Goal: Task Accomplishment & Management: Use online tool/utility

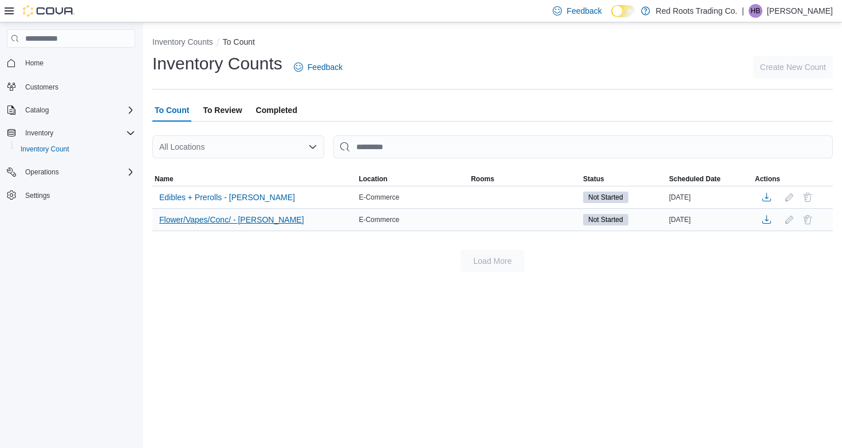
click at [238, 217] on span "Flower/Vapes/Conc/ - [PERSON_NAME]" at bounding box center [231, 219] width 145 height 11
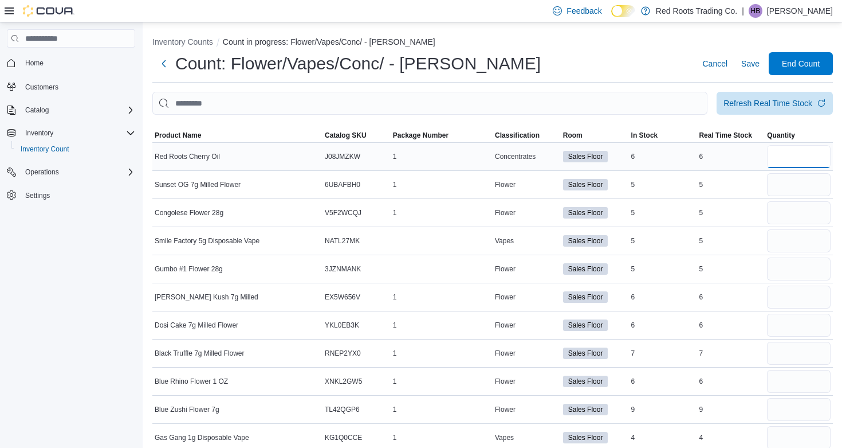
click at [787, 159] on input "number" at bounding box center [799, 156] width 64 height 23
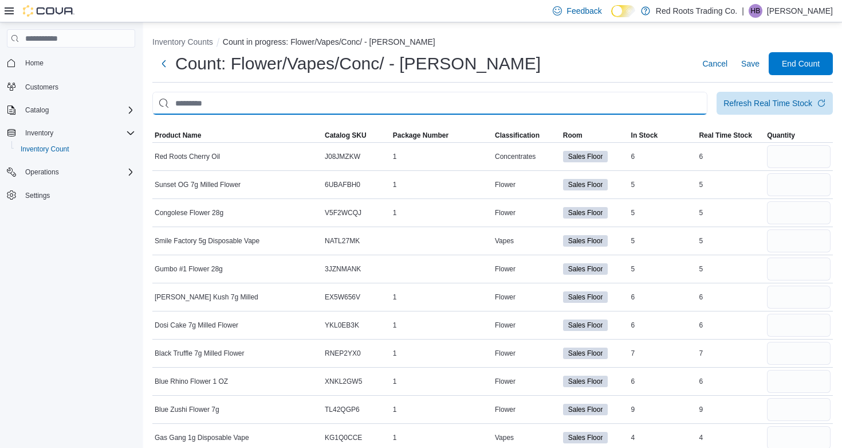
click at [311, 100] on input "This is a search bar. After typing your query, hit enter to filter the results …" at bounding box center [429, 103] width 555 height 23
type input "******"
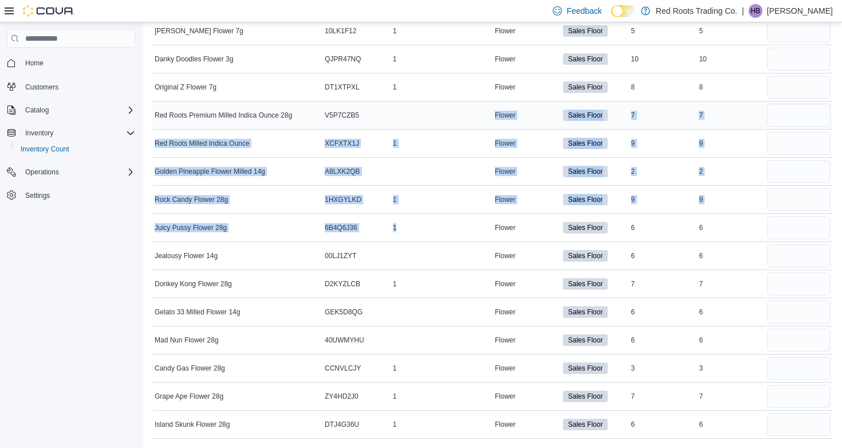
drag, startPoint x: 455, startPoint y: 234, endPoint x: 478, endPoint y: 116, distance: 120.4
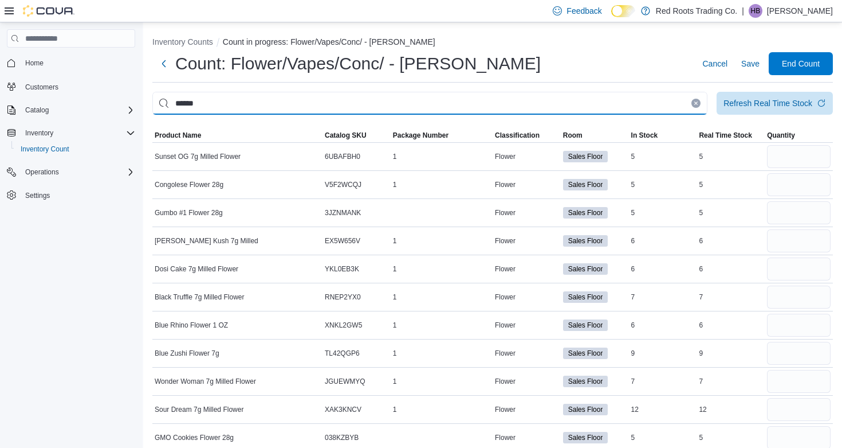
click at [499, 99] on input "******" at bounding box center [429, 103] width 555 height 23
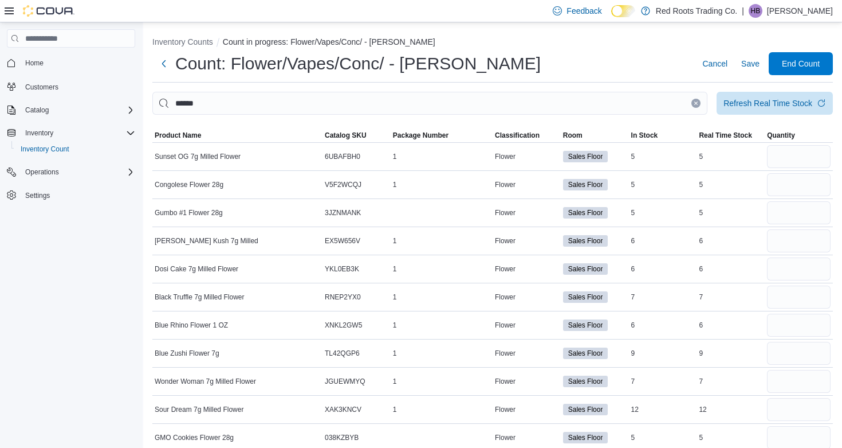
click at [696, 106] on button "Clear input" at bounding box center [696, 103] width 9 height 9
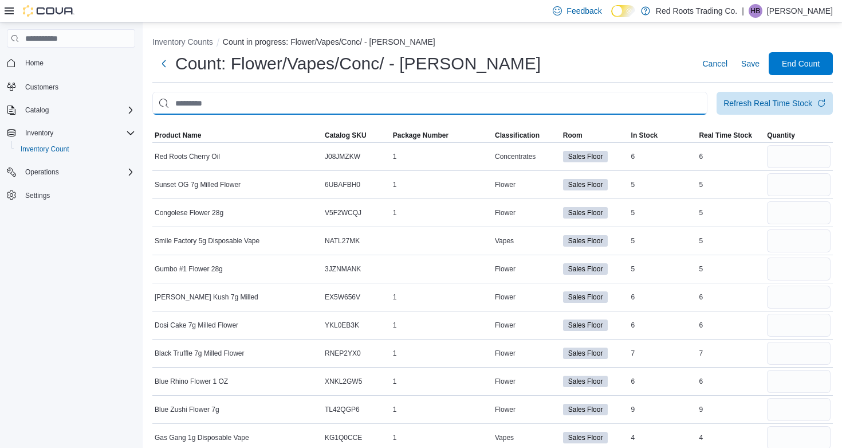
click at [458, 104] on input "This is a search bar. After typing your query, hit enter to filter the results …" at bounding box center [429, 103] width 555 height 23
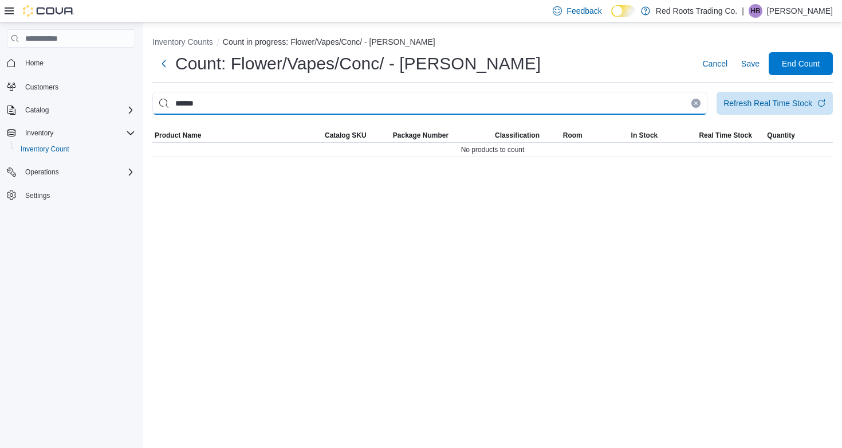
type input "******"
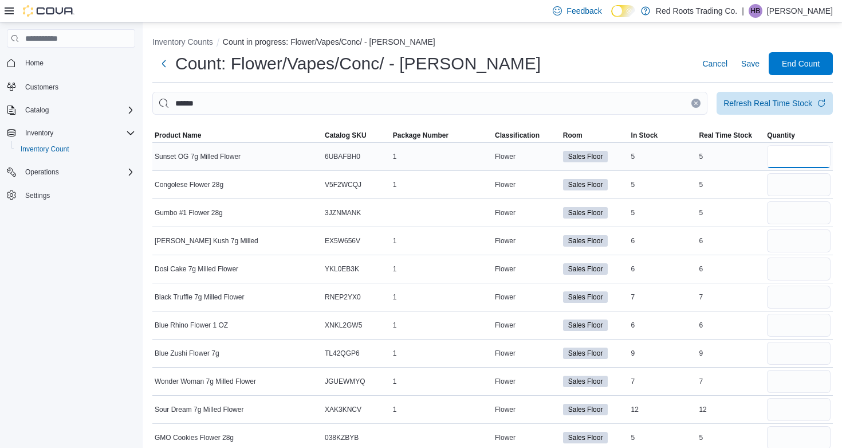
click at [778, 152] on input "number" at bounding box center [799, 156] width 64 height 23
type input "*"
click at [780, 185] on input "number" at bounding box center [799, 184] width 64 height 23
type input "*"
click at [817, 208] on input "number" at bounding box center [799, 212] width 64 height 23
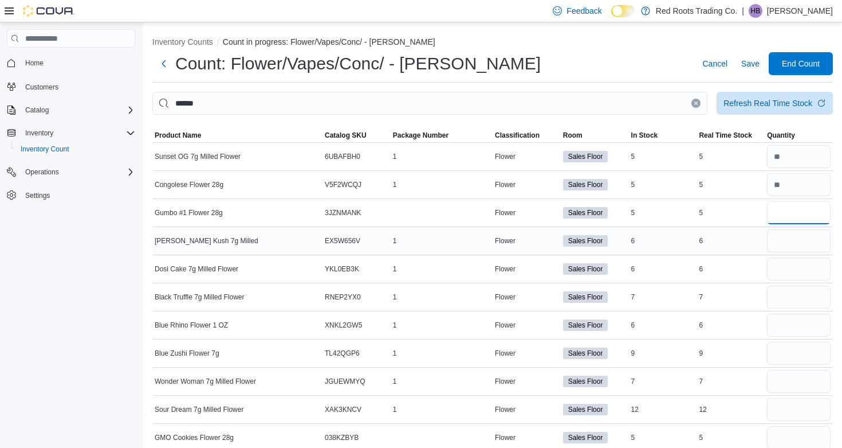
type input "*"
click at [783, 240] on input "number" at bounding box center [799, 240] width 64 height 23
type input "*"
click at [797, 269] on input "number" at bounding box center [799, 268] width 64 height 23
type input "*"
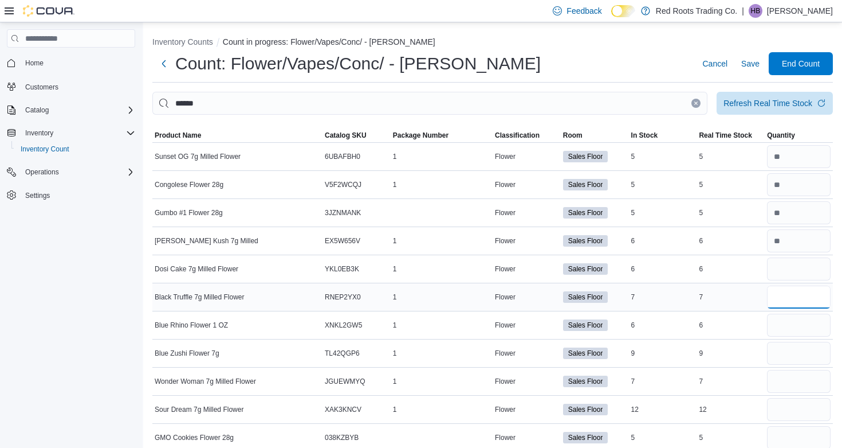
click at [794, 285] on input "number" at bounding box center [799, 296] width 64 height 23
type input "*"
click at [788, 323] on input "number" at bounding box center [799, 324] width 64 height 23
type input "*"
click at [788, 351] on input "number" at bounding box center [799, 353] width 64 height 23
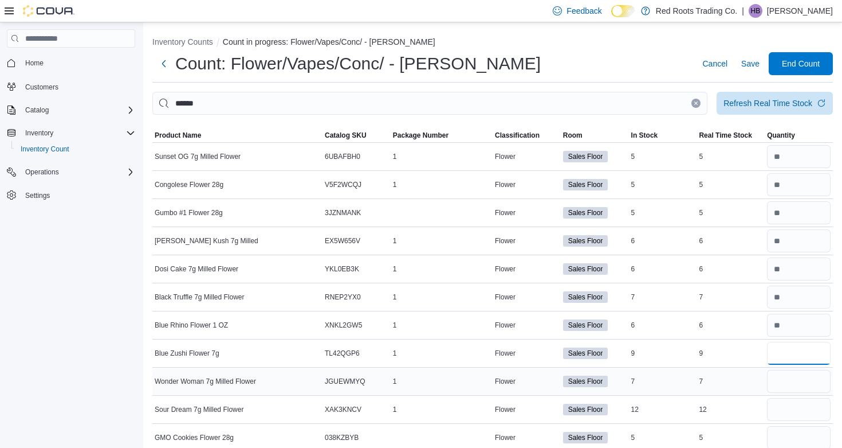
type input "*"
click at [783, 384] on input "number" at bounding box center [799, 381] width 64 height 23
type input "*"
click at [785, 413] on input "number" at bounding box center [799, 409] width 64 height 23
type input "**"
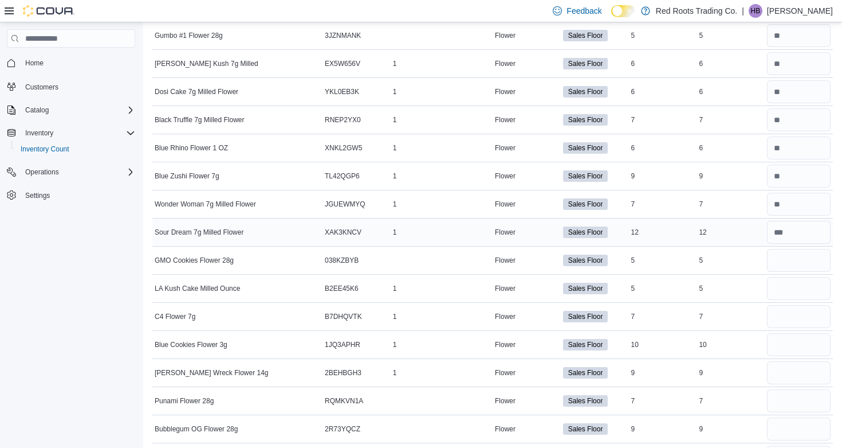
scroll to position [212, 0]
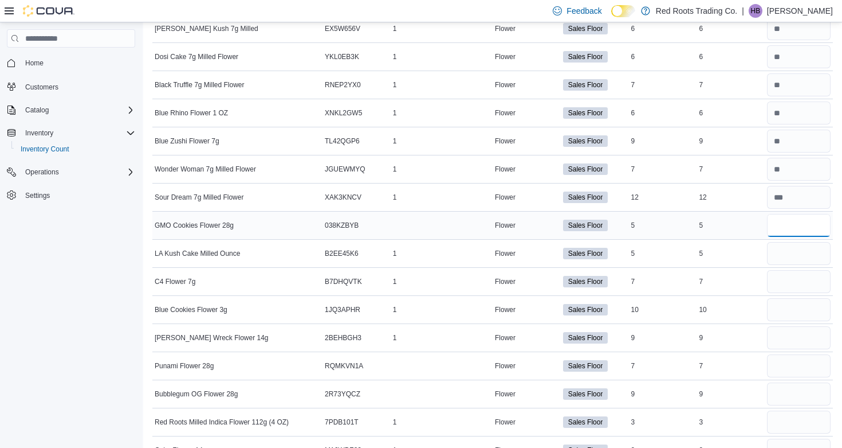
click at [805, 232] on input "number" at bounding box center [799, 225] width 64 height 23
type input "*"
click at [784, 253] on input "number" at bounding box center [799, 253] width 64 height 23
type input "*"
click at [790, 278] on input "number" at bounding box center [799, 281] width 64 height 23
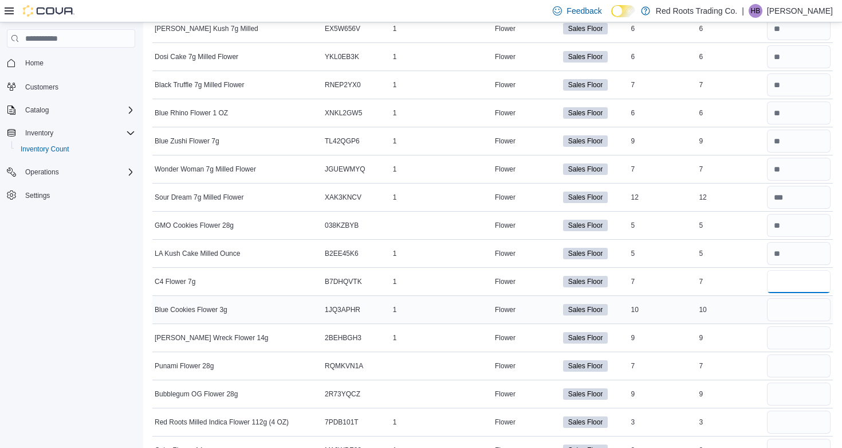
type input "*"
click at [780, 303] on input "number" at bounding box center [799, 309] width 64 height 23
type input "**"
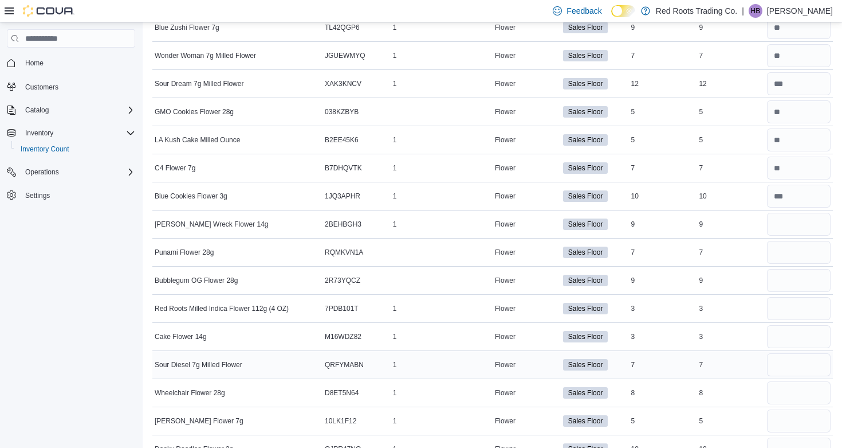
scroll to position [319, 0]
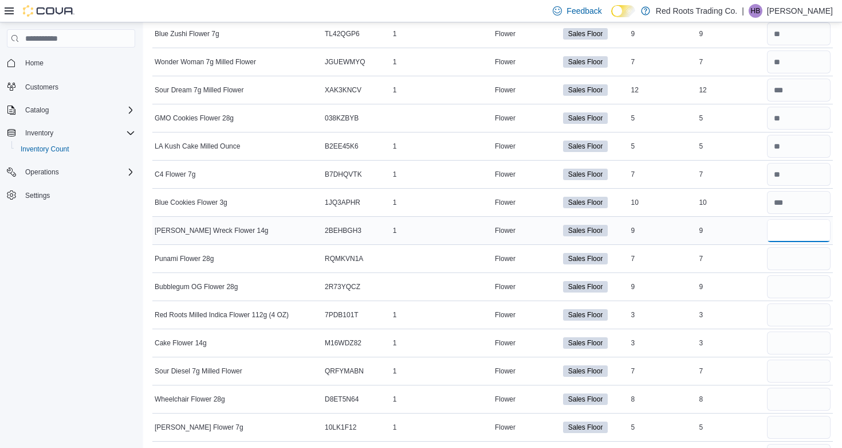
click at [805, 241] on input "number" at bounding box center [799, 230] width 64 height 23
type input "*"
click at [795, 265] on input "number" at bounding box center [799, 258] width 64 height 23
type input "*"
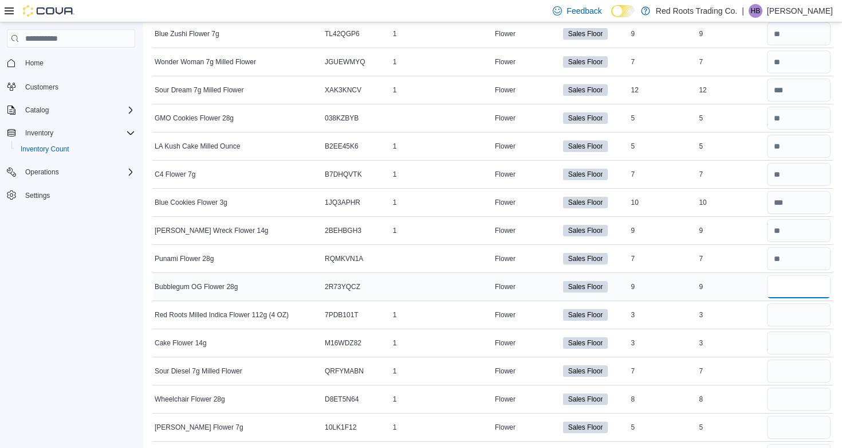
click at [790, 289] on input "number" at bounding box center [799, 286] width 64 height 23
type input "*"
click at [783, 315] on input "number" at bounding box center [799, 314] width 64 height 23
type input "*"
click at [779, 335] on input "number" at bounding box center [799, 342] width 64 height 23
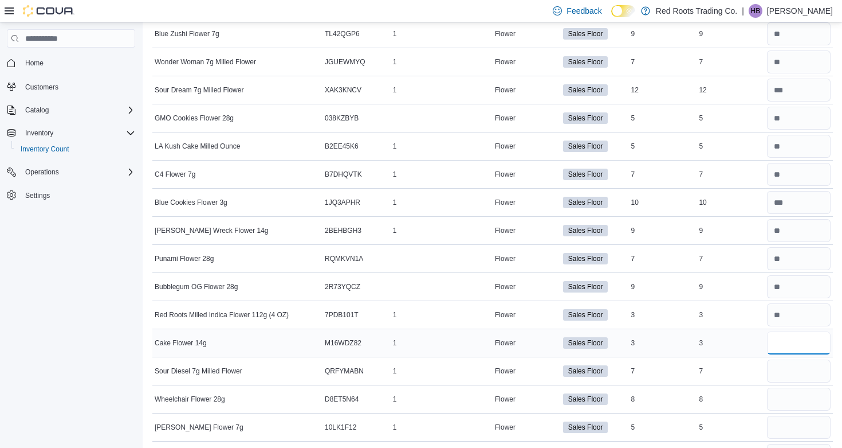
click at [779, 335] on input "number" at bounding box center [799, 342] width 64 height 23
type input "*"
click at [790, 366] on input "number" at bounding box center [799, 370] width 64 height 23
type input "*"
click at [786, 394] on input "number" at bounding box center [799, 398] width 64 height 23
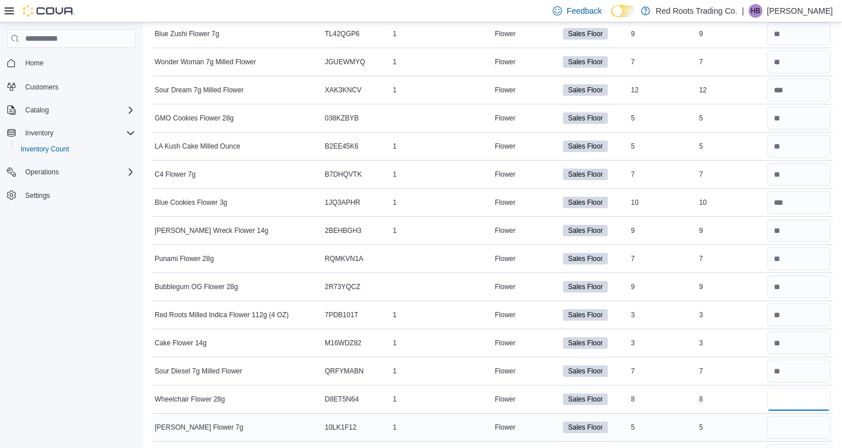
type input "*"
click at [792, 434] on input "number" at bounding box center [799, 426] width 64 height 23
type input "*"
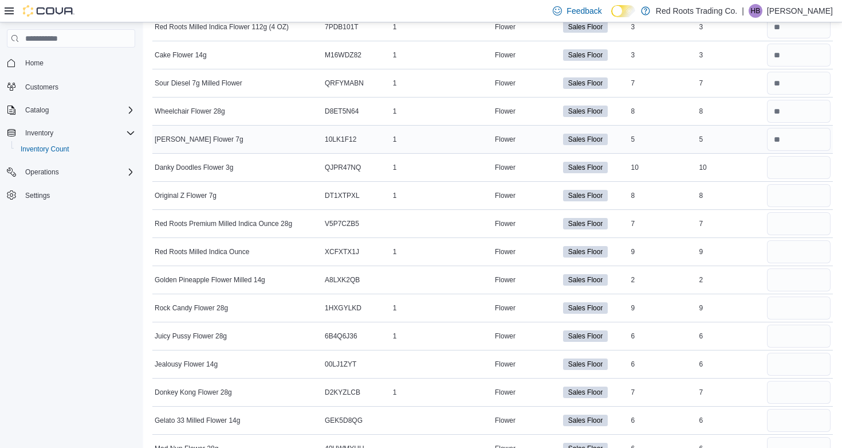
scroll to position [619, 0]
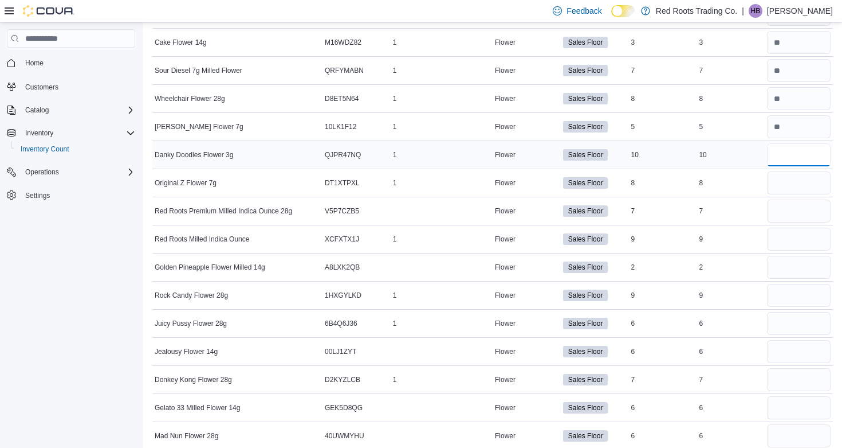
click at [779, 159] on input "number" at bounding box center [799, 154] width 64 height 23
type input "**"
click at [778, 183] on input "number" at bounding box center [799, 182] width 64 height 23
type input "*"
click at [779, 209] on input "number" at bounding box center [799, 210] width 64 height 23
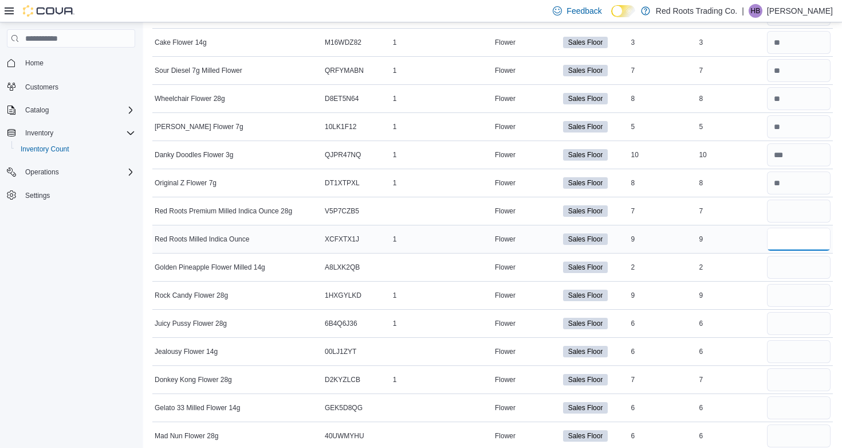
click at [783, 238] on input "number" at bounding box center [799, 238] width 64 height 23
type input "*"
click at [781, 274] on input "number" at bounding box center [799, 267] width 64 height 23
click at [803, 215] on input "number" at bounding box center [799, 210] width 64 height 23
type input "*"
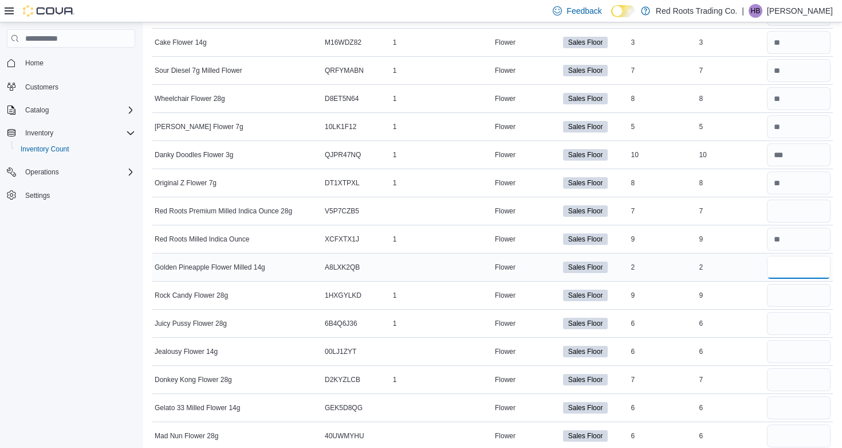
click at [812, 265] on input "number" at bounding box center [799, 267] width 64 height 23
type input "*"
click at [802, 304] on input "number" at bounding box center [799, 295] width 64 height 23
type input "*"
click at [799, 326] on input "number" at bounding box center [799, 323] width 64 height 23
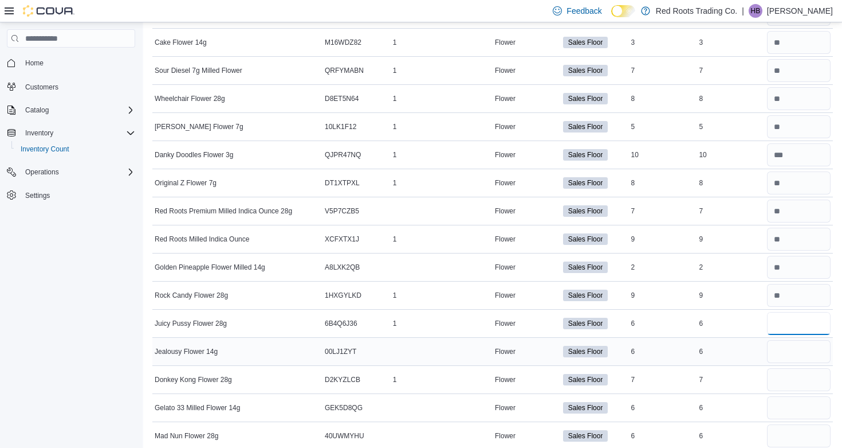
type input "*"
click at [795, 347] on input "number" at bounding box center [799, 351] width 64 height 23
type input "*"
click at [791, 382] on input "number" at bounding box center [799, 379] width 64 height 23
type input "*"
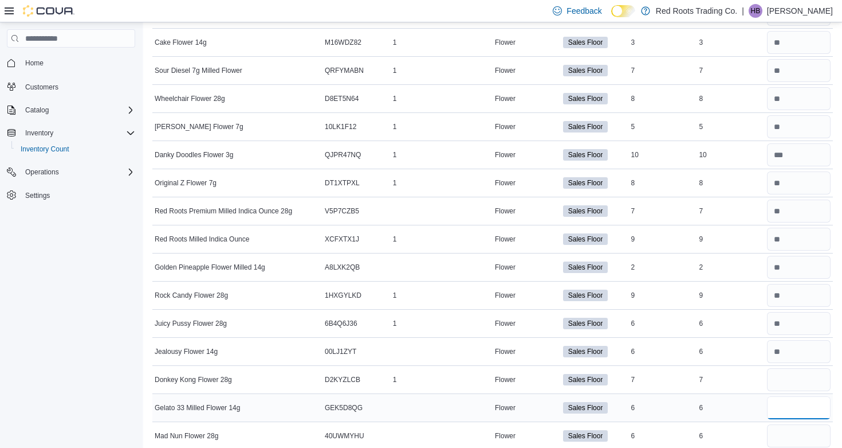
click at [791, 405] on input "number" at bounding box center [799, 407] width 64 height 23
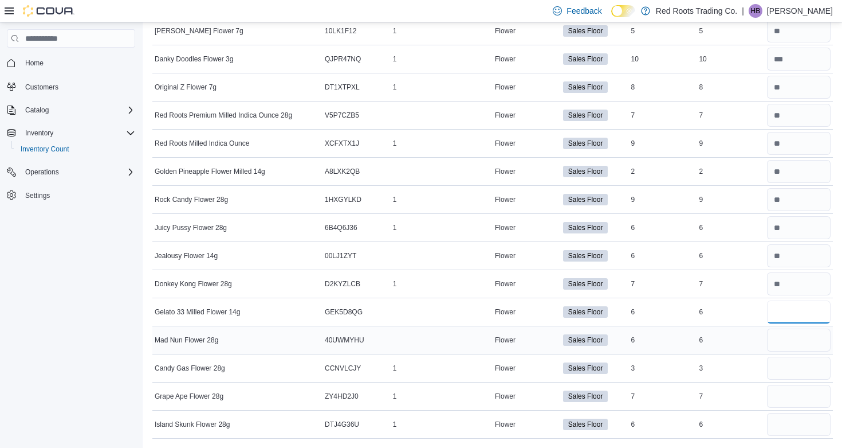
scroll to position [715, 0]
type input "*"
click at [797, 342] on input "number" at bounding box center [799, 339] width 64 height 23
type input "*"
click at [806, 364] on input "number" at bounding box center [799, 367] width 64 height 23
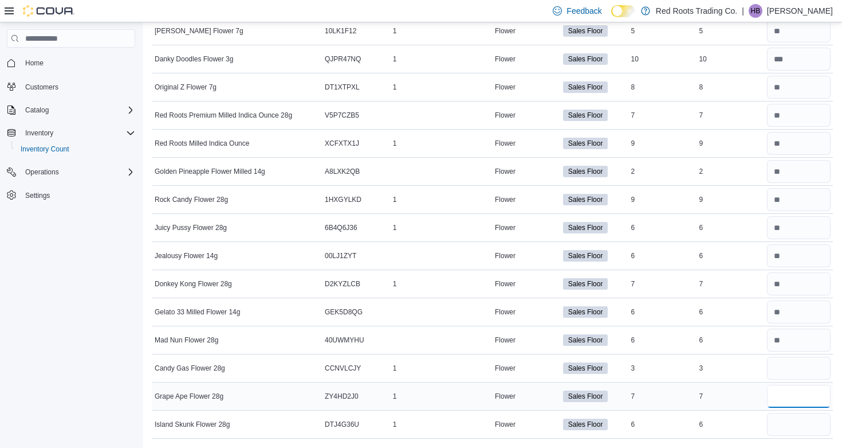
click at [801, 402] on input "number" at bounding box center [799, 396] width 64 height 23
type input "*"
click at [790, 422] on input "number" at bounding box center [799, 424] width 64 height 23
type input "*"
click at [790, 377] on input "number" at bounding box center [799, 367] width 64 height 23
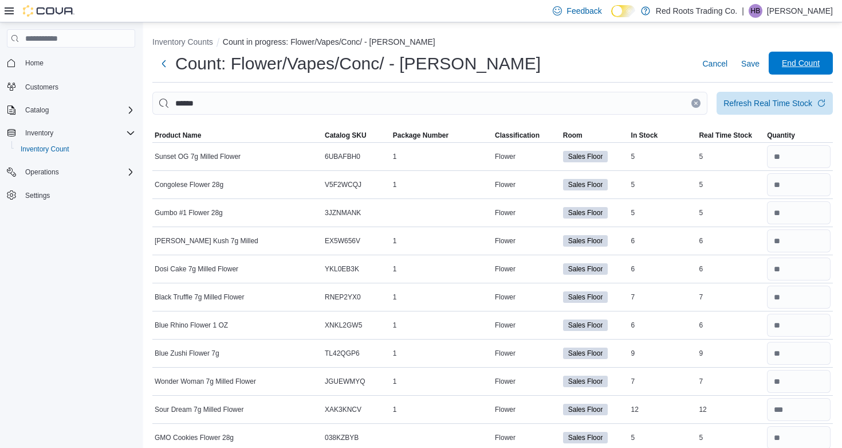
scroll to position [0, 0]
type input "*"
click at [758, 66] on span "Save" at bounding box center [750, 63] width 18 height 11
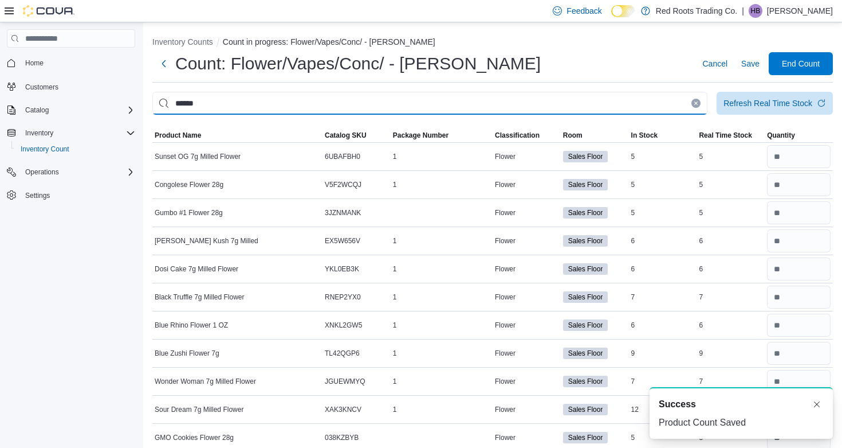
click at [680, 104] on input "******" at bounding box center [429, 103] width 555 height 23
type input "*"
type input "*****"
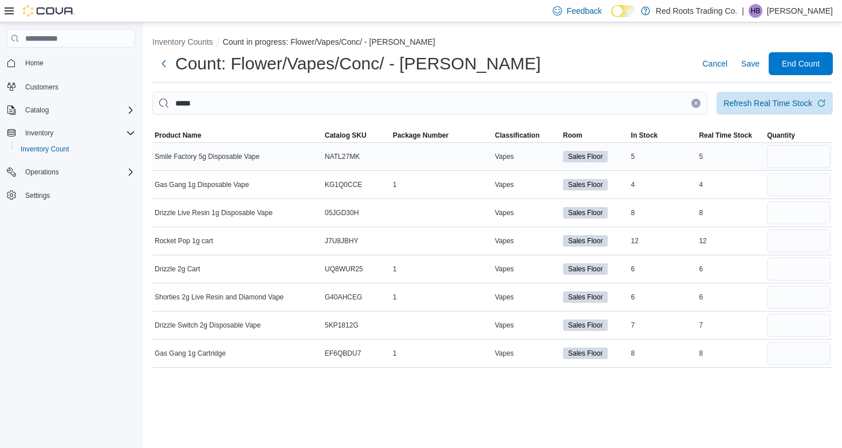
click at [791, 170] on div at bounding box center [799, 157] width 68 height 28
click at [791, 165] on input "number" at bounding box center [799, 156] width 64 height 23
type input "*"
click at [799, 181] on input "number" at bounding box center [799, 184] width 64 height 23
type input "*"
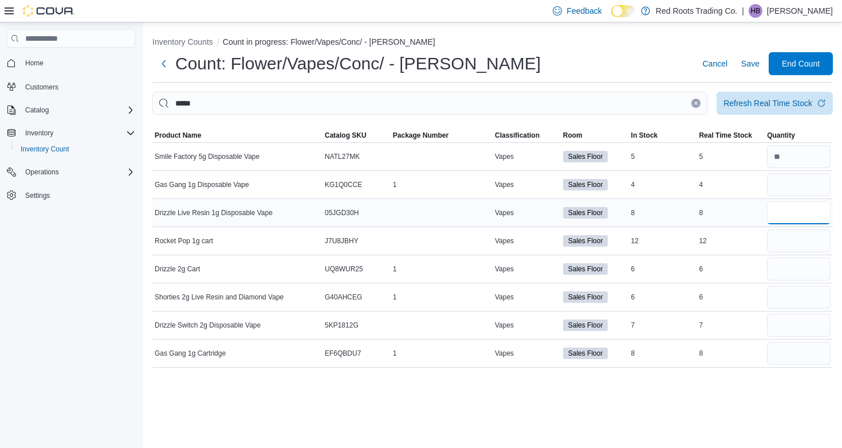
click at [805, 212] on input "number" at bounding box center [799, 212] width 64 height 23
type input "*"
click at [814, 238] on input "number" at bounding box center [799, 240] width 64 height 23
type input "**"
click at [806, 271] on input "number" at bounding box center [799, 268] width 64 height 23
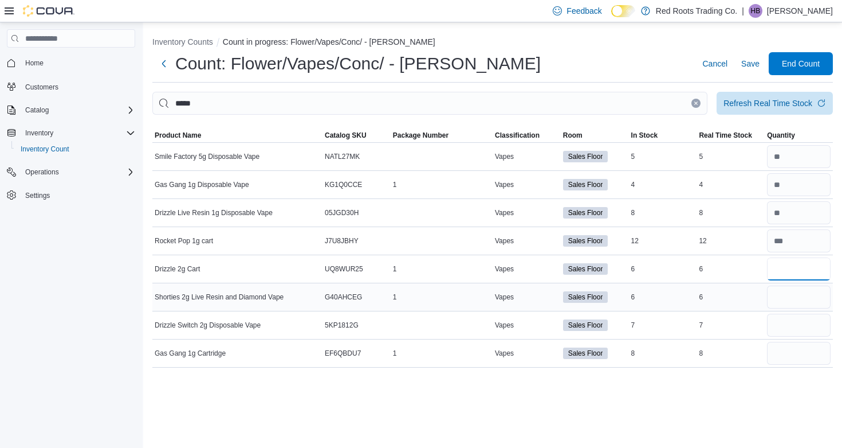
type input "*"
click at [810, 292] on input "number" at bounding box center [799, 296] width 64 height 23
type input "*"
click at [801, 324] on input "number" at bounding box center [799, 324] width 64 height 23
type input "*"
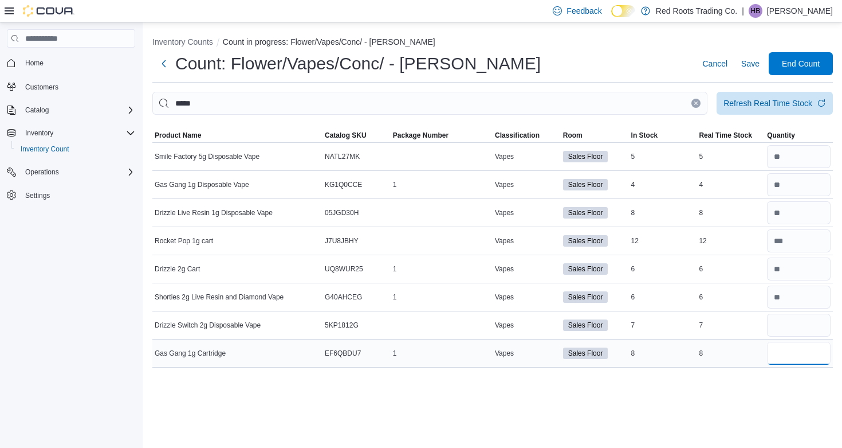
click at [794, 356] on input "number" at bounding box center [799, 353] width 64 height 23
type input "*"
click at [748, 63] on span "Save" at bounding box center [750, 63] width 18 height 11
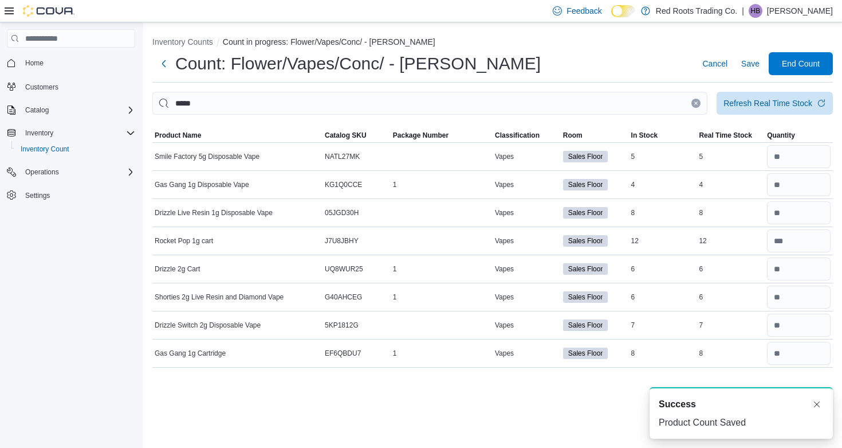
click at [692, 101] on button "Clear input" at bounding box center [696, 103] width 9 height 9
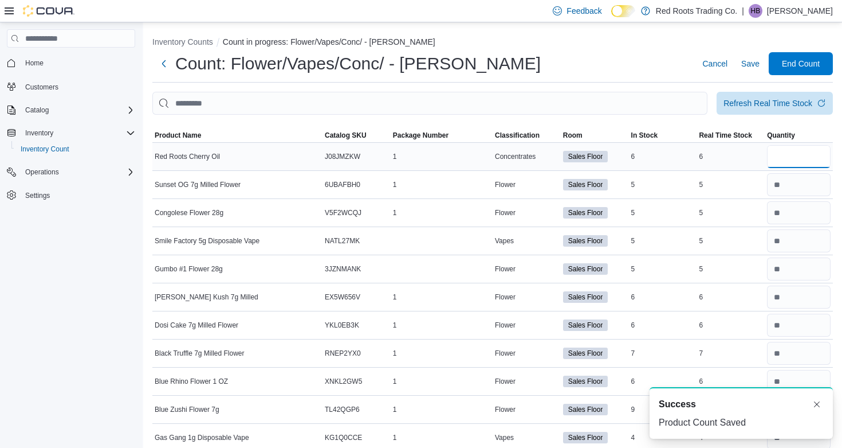
click at [790, 159] on input "number" at bounding box center [799, 156] width 64 height 23
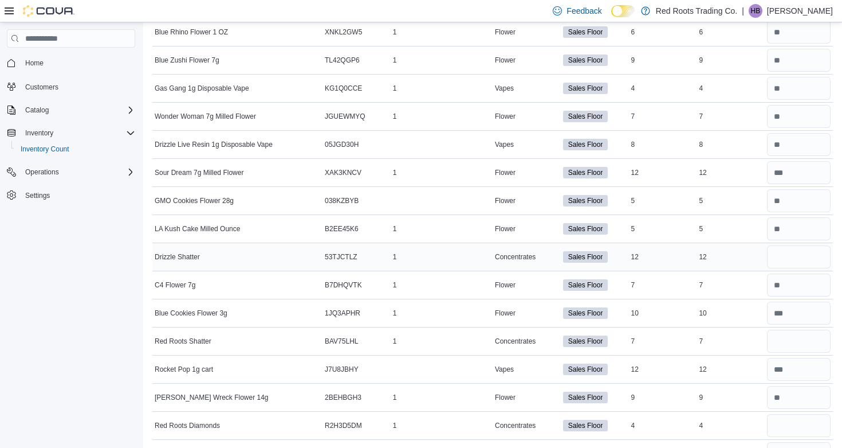
scroll to position [349, 0]
type input "*"
click at [797, 255] on input "number" at bounding box center [799, 256] width 64 height 23
type input "**"
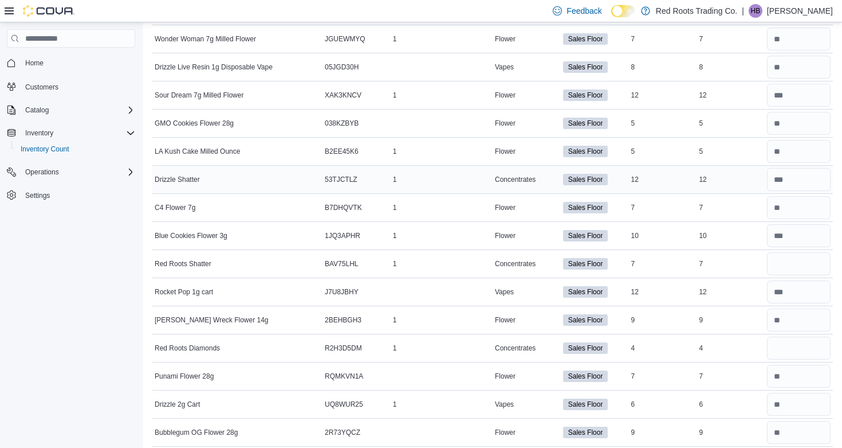
scroll to position [427, 0]
click at [797, 265] on input "number" at bounding box center [799, 262] width 64 height 23
type input "*"
click at [799, 346] on input "number" at bounding box center [799, 346] width 64 height 23
type input "*"
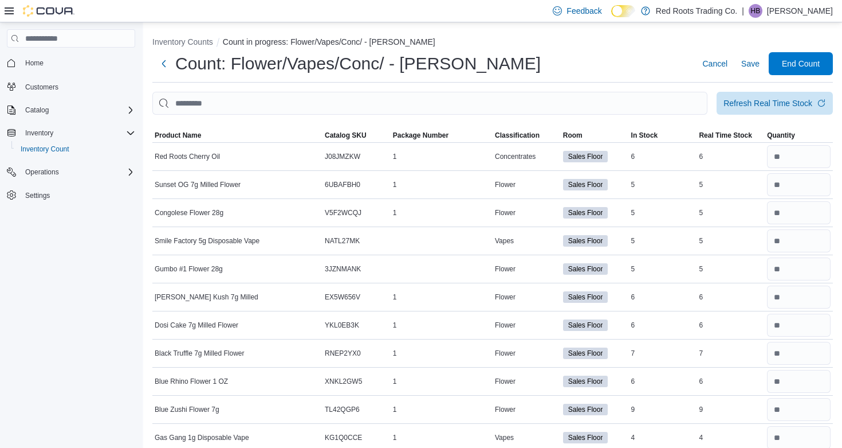
scroll to position [0, 0]
click at [803, 64] on span "End Count" at bounding box center [801, 62] width 38 height 11
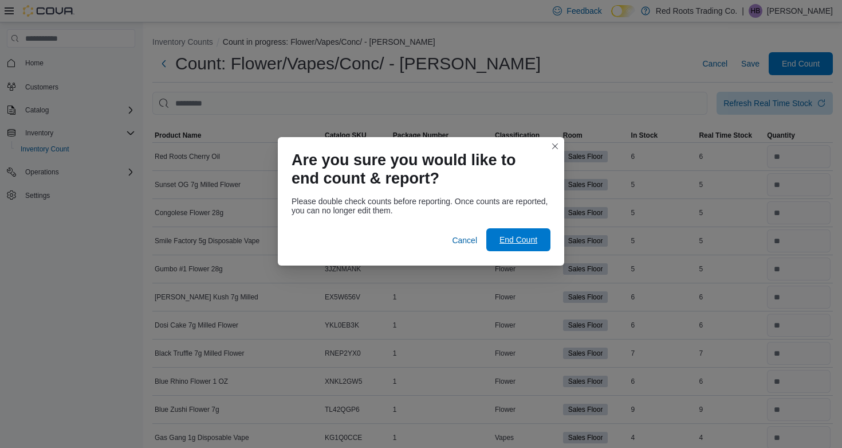
click at [529, 237] on span "End Count" at bounding box center [519, 239] width 38 height 11
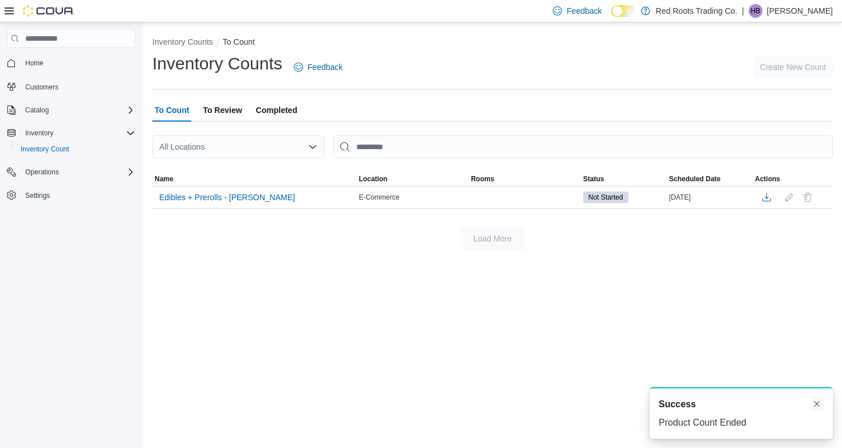
click at [817, 403] on button "Dismiss toast" at bounding box center [817, 404] width 14 height 14
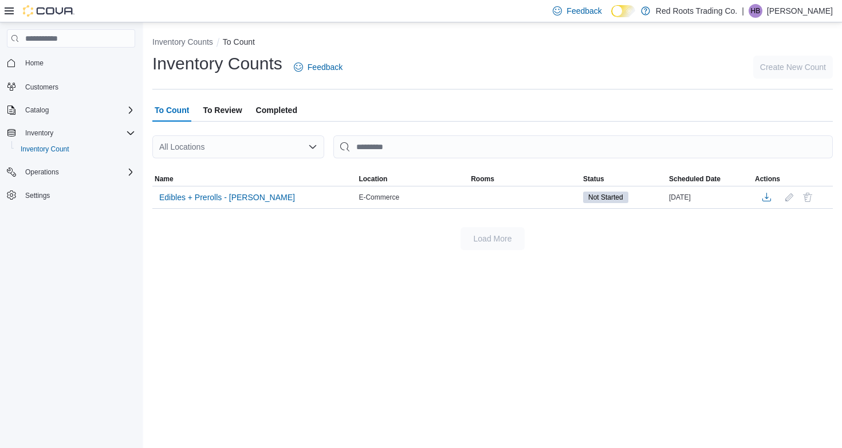
click at [808, 10] on p "[PERSON_NAME]" at bounding box center [800, 11] width 66 height 14
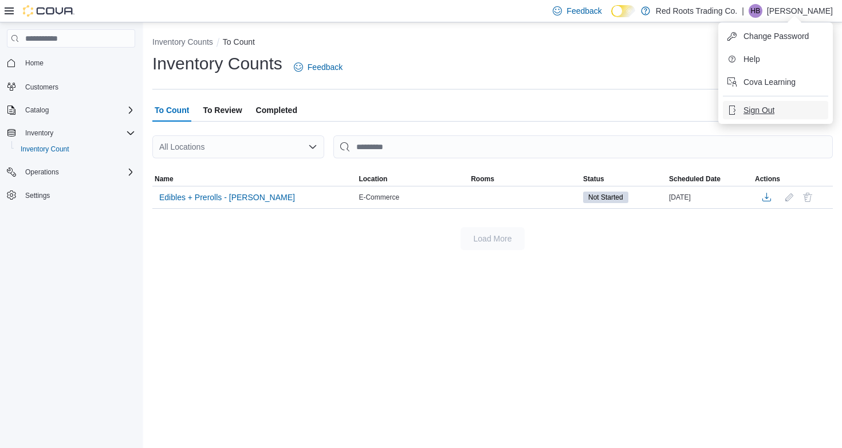
click at [768, 112] on span "Sign Out" at bounding box center [759, 109] width 31 height 11
